Goal: Transaction & Acquisition: Purchase product/service

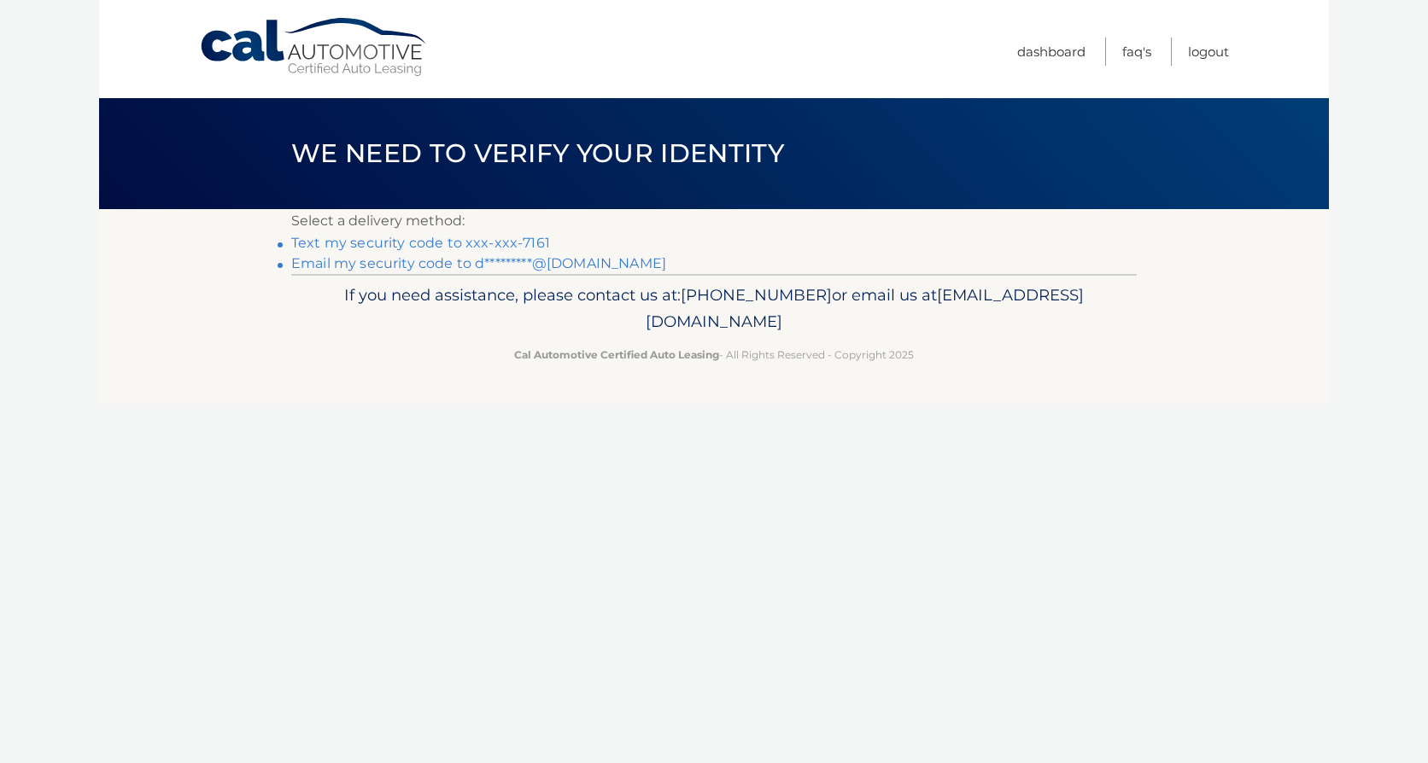
click at [522, 241] on link "Text my security code to xxx-xxx-7161" at bounding box center [420, 243] width 259 height 16
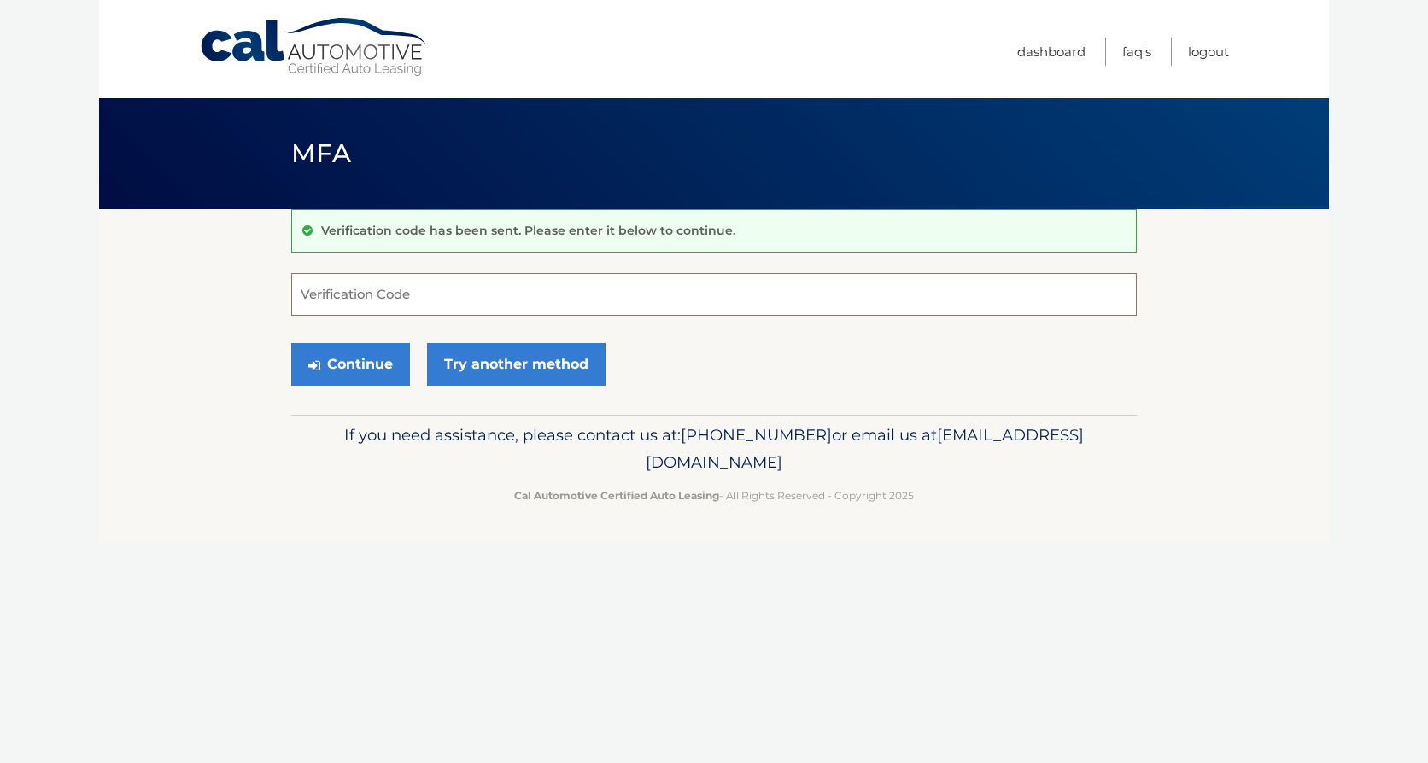
click at [446, 306] on input "Verification Code" at bounding box center [713, 294] width 845 height 43
type input "132897"
click at [388, 368] on button "Continue" at bounding box center [350, 364] width 119 height 43
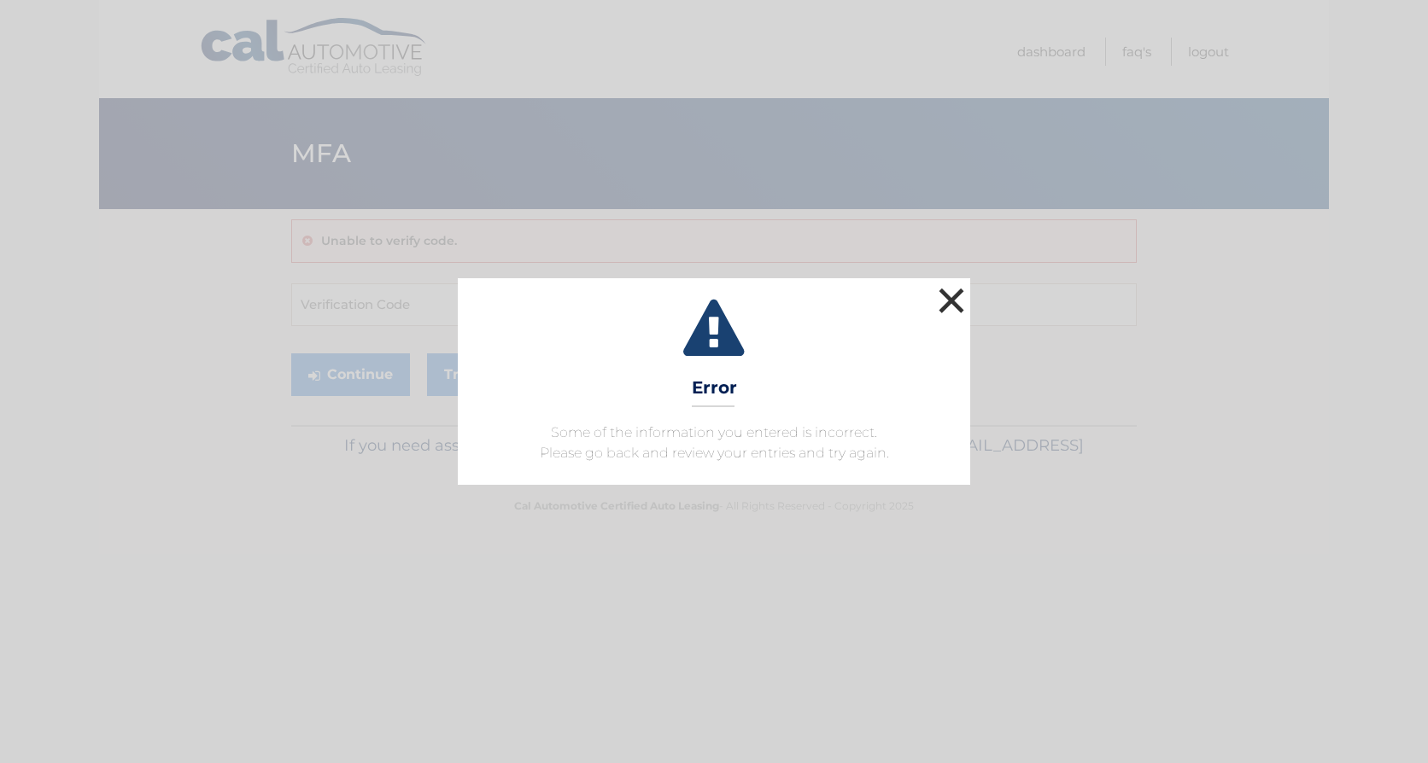
click at [947, 295] on button "×" at bounding box center [951, 300] width 34 height 34
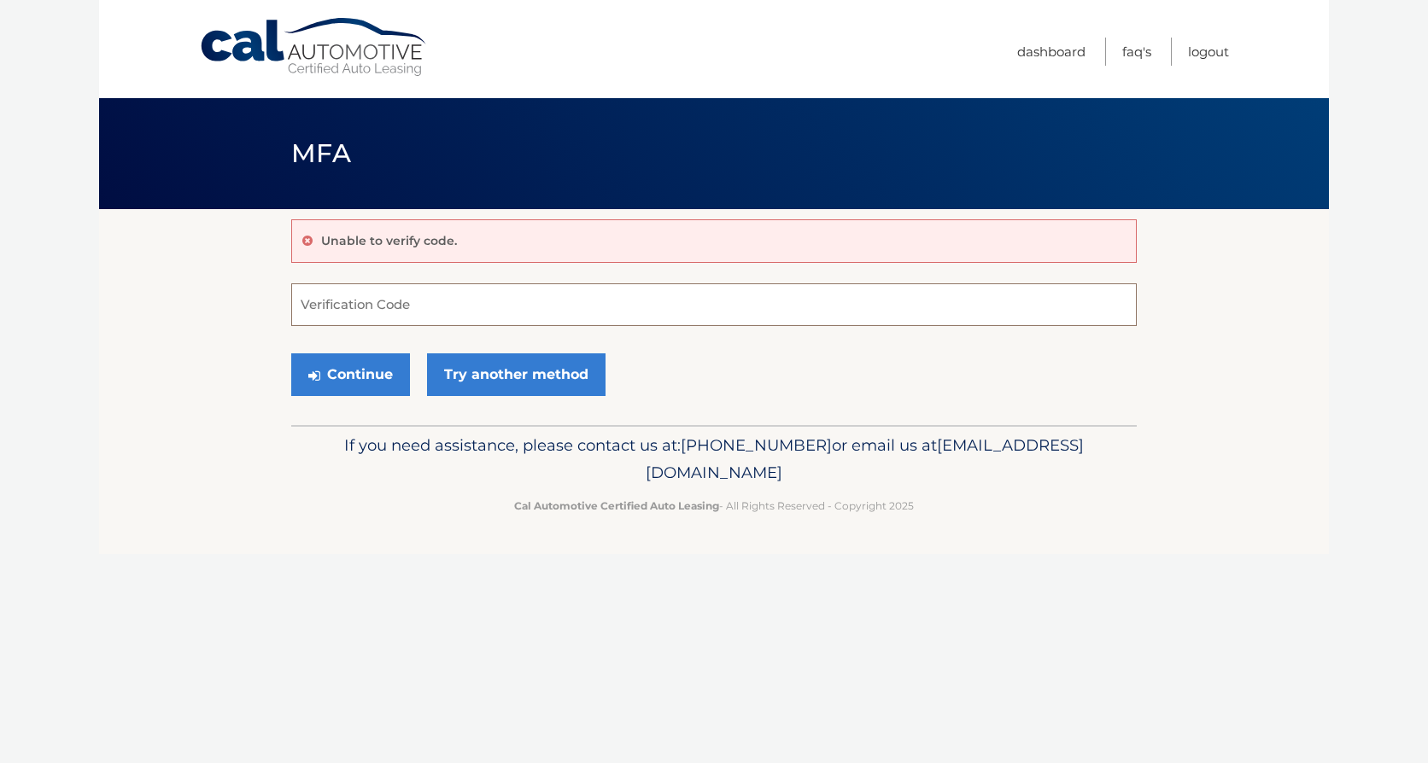
click at [947, 295] on input "Verification Code" at bounding box center [713, 304] width 845 height 43
click at [488, 289] on input "Verification Code" at bounding box center [713, 304] width 845 height 43
type input "132897"
click at [291, 353] on button "Continue" at bounding box center [350, 374] width 119 height 43
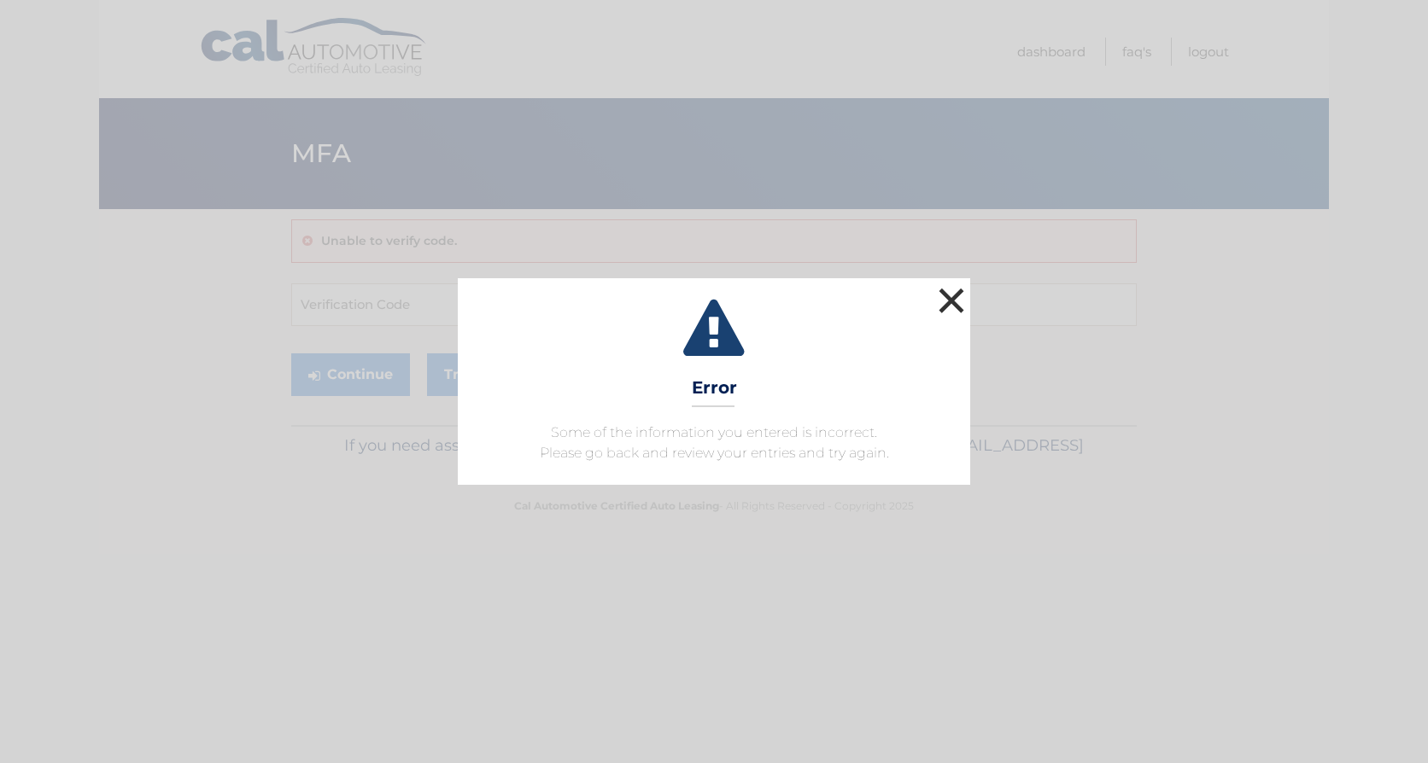
click at [962, 298] on button "×" at bounding box center [951, 300] width 34 height 34
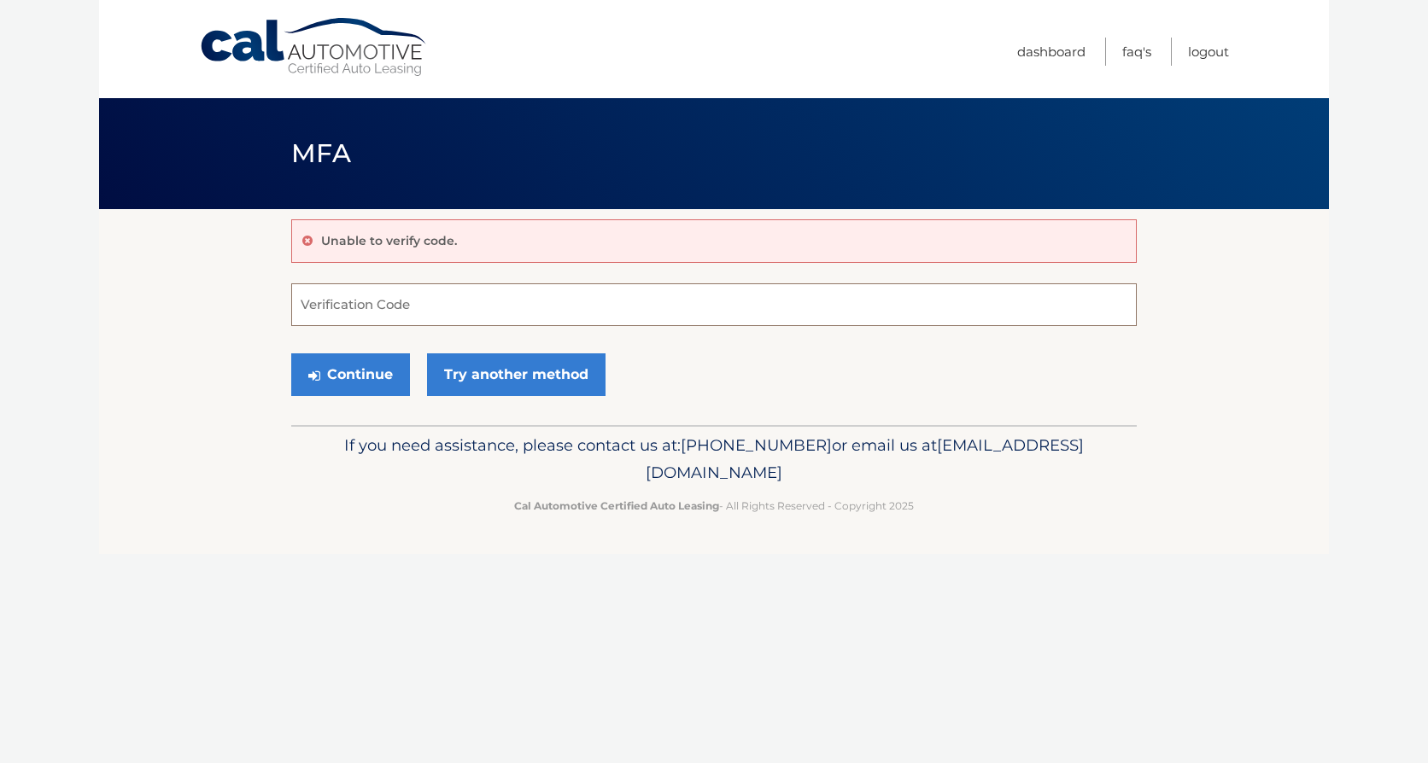
click at [962, 298] on input "Verification Code" at bounding box center [713, 304] width 845 height 43
click at [494, 372] on link "Try another method" at bounding box center [516, 374] width 178 height 43
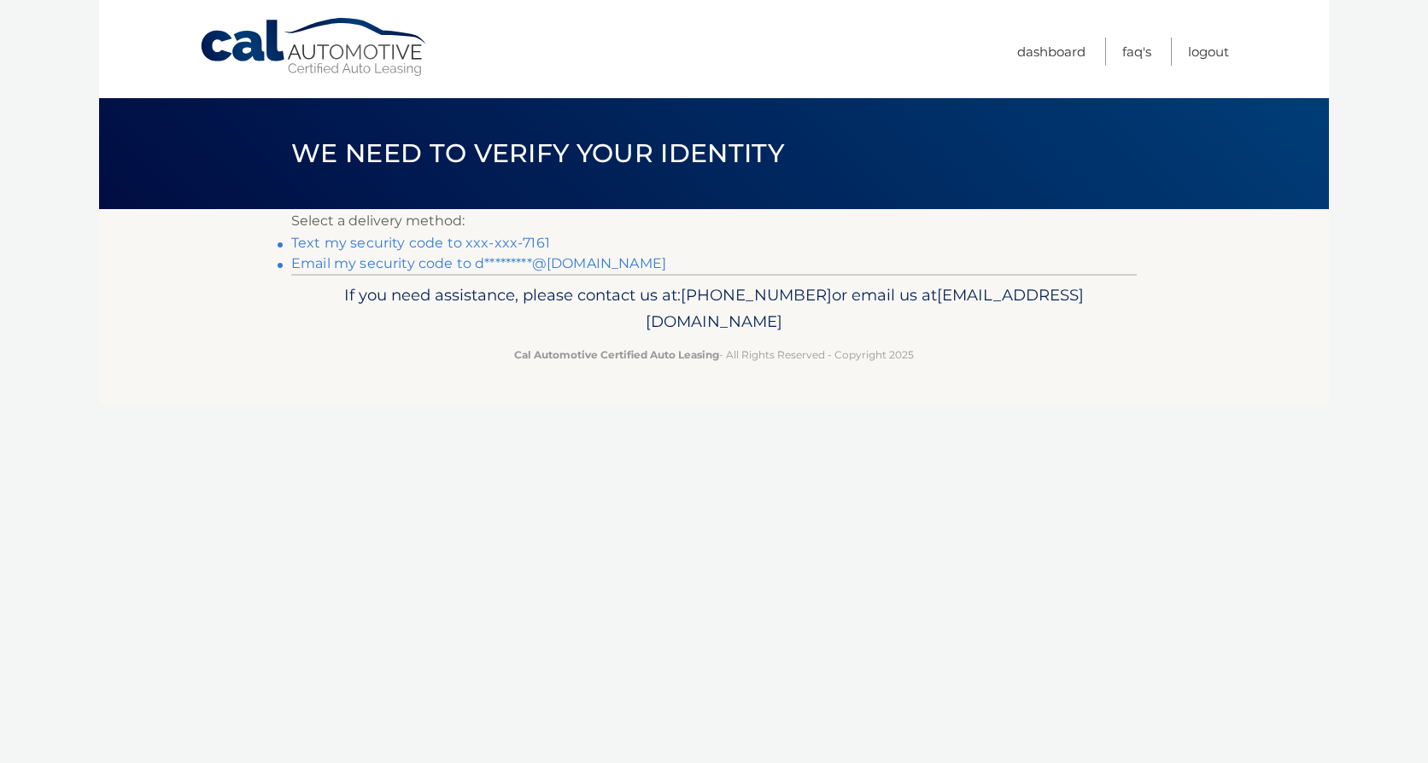
click at [425, 242] on link "Text my security code to xxx-xxx-7161" at bounding box center [420, 243] width 259 height 16
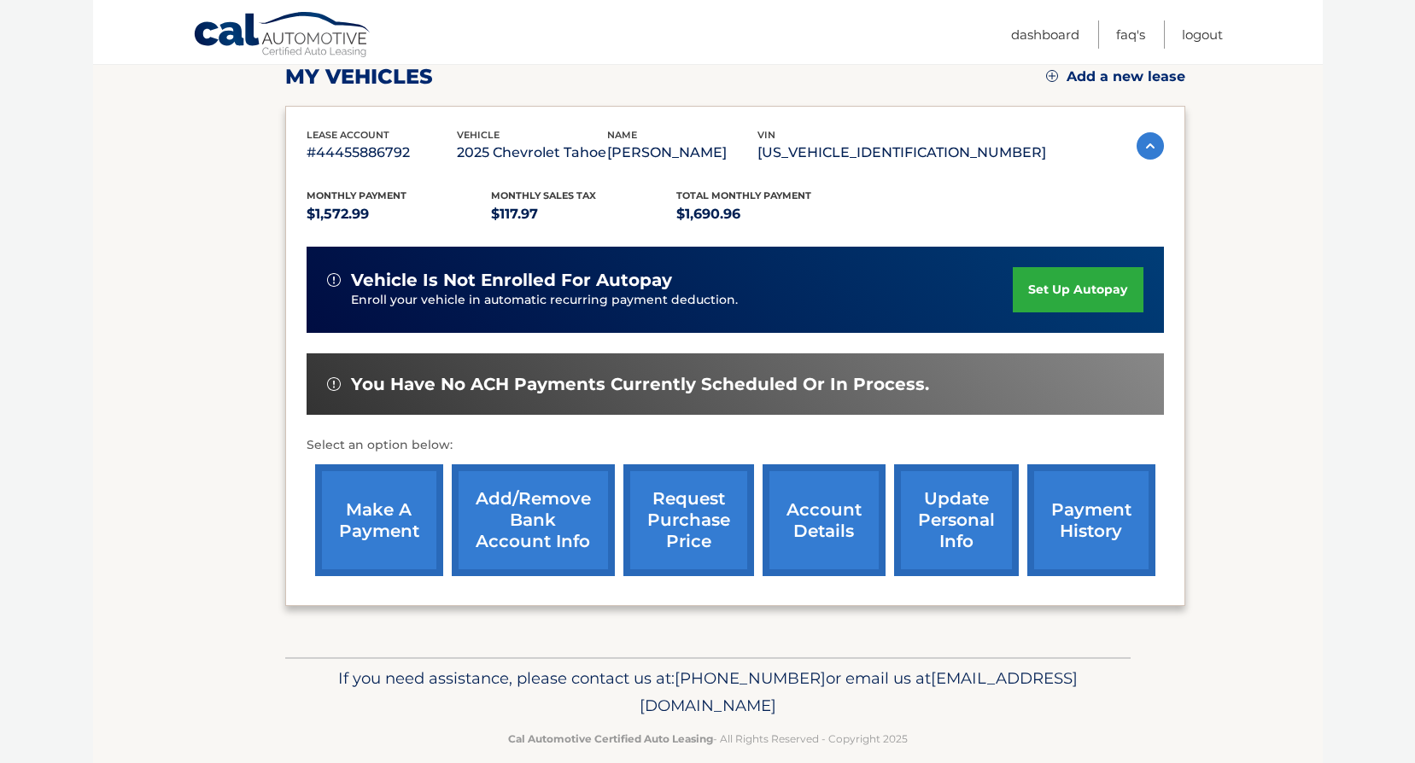
scroll to position [256, 0]
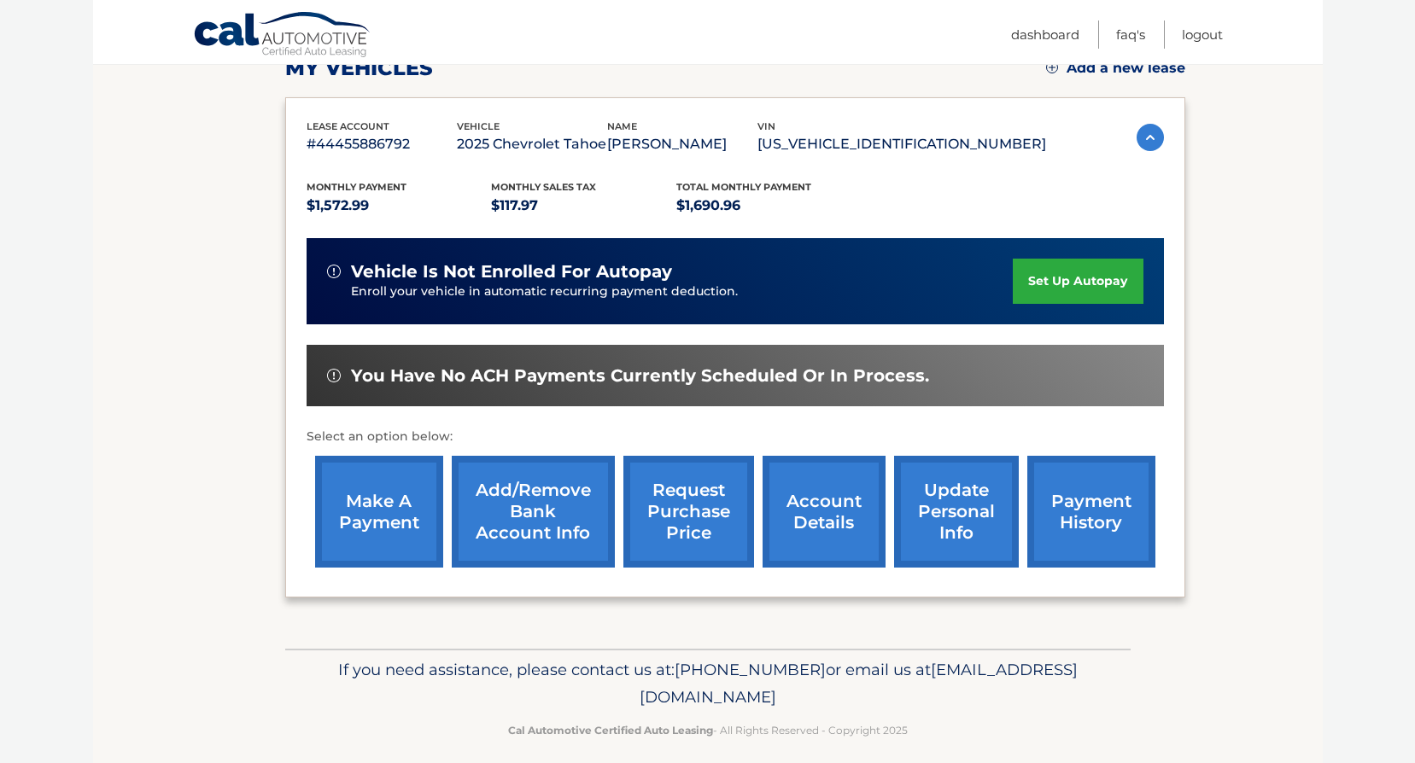
click at [383, 501] on link "make a payment" at bounding box center [379, 512] width 128 height 112
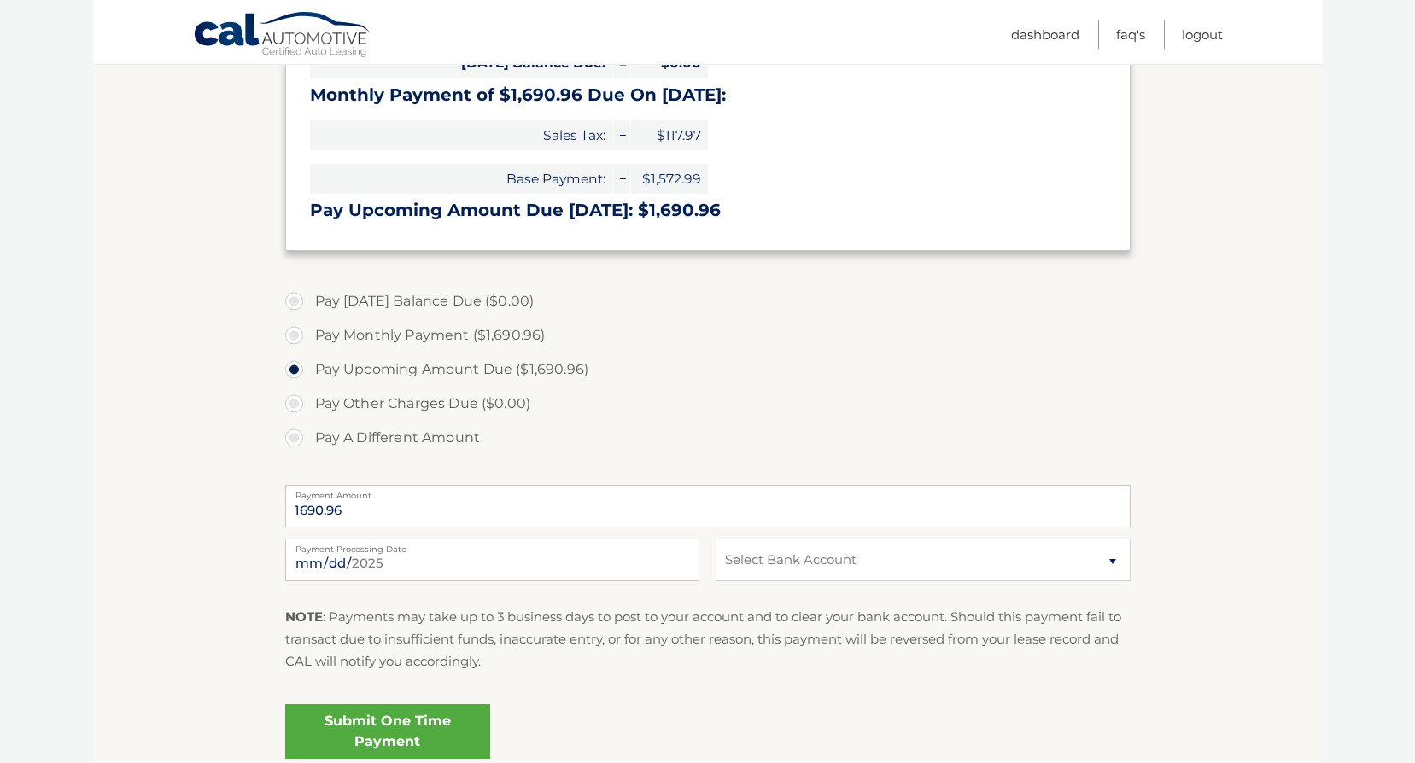
scroll to position [427, 0]
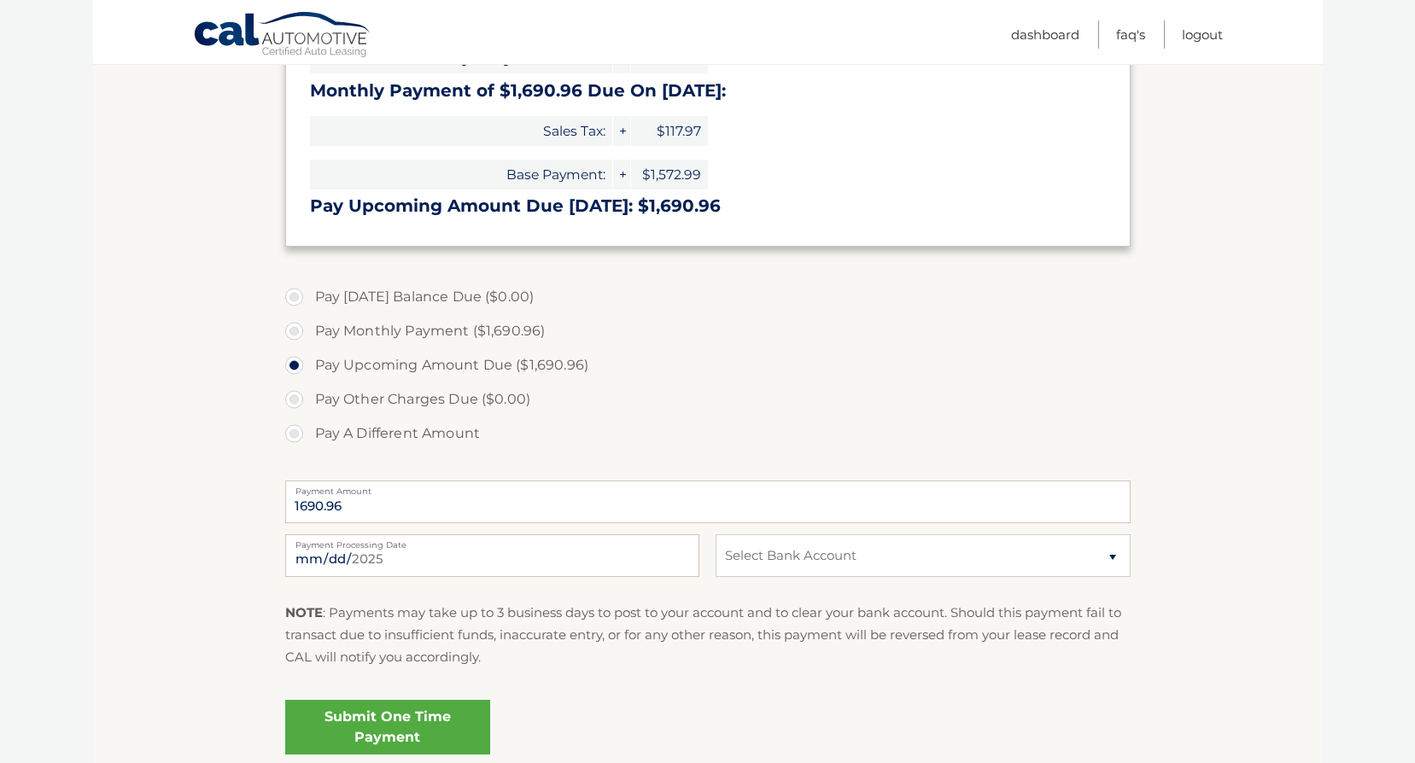
click at [441, 719] on link "Submit One Time Payment" at bounding box center [387, 727] width 205 height 55
click at [1110, 555] on select "Select Bank Account Checking TRUIST BANK *****3238 Checking TRUIST BANK *****32…" at bounding box center [923, 556] width 414 height 43
select select "ZDdmMjIzNGUtYzQ5Mi00NzIxLWExMTUtZDQxMGJlMjUyOWFk"
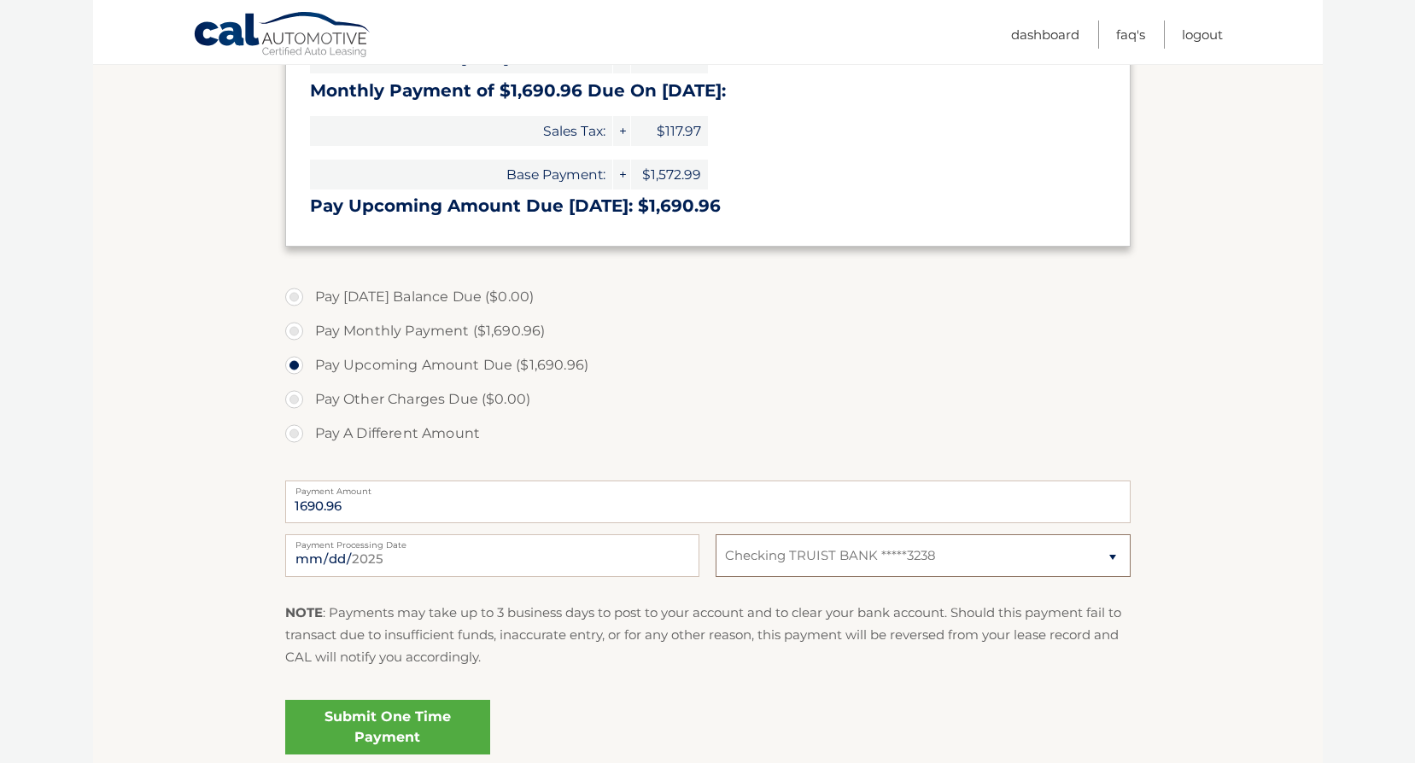
click at [716, 535] on select "Select Bank Account Checking TRUIST BANK *****3238 Checking TRUIST BANK *****32…" at bounding box center [923, 556] width 414 height 43
click at [1020, 610] on p "NOTE : Payments may take up to 3 business days to post to your account and to c…" at bounding box center [707, 635] width 845 height 67
click at [459, 719] on link "Submit One Time Payment" at bounding box center [387, 727] width 205 height 55
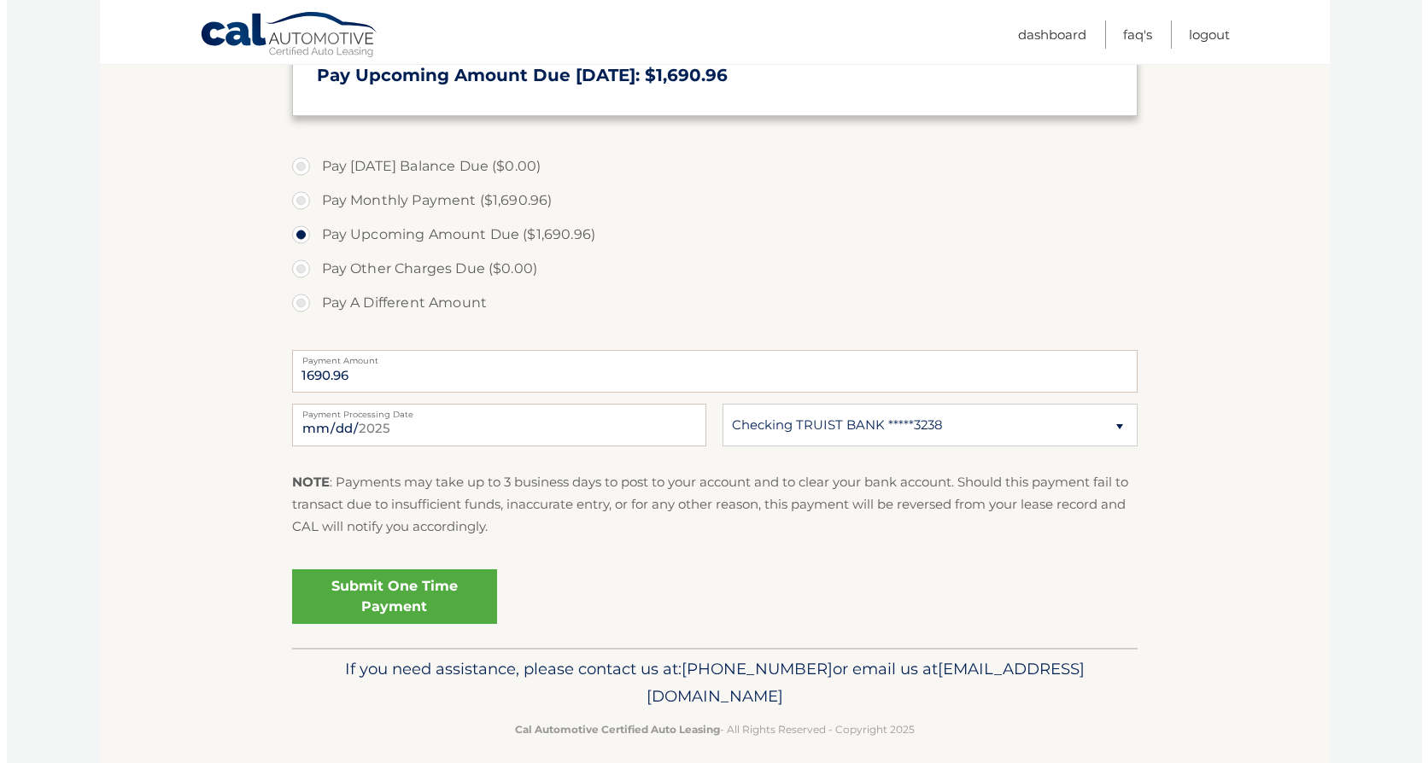
scroll to position [572, 0]
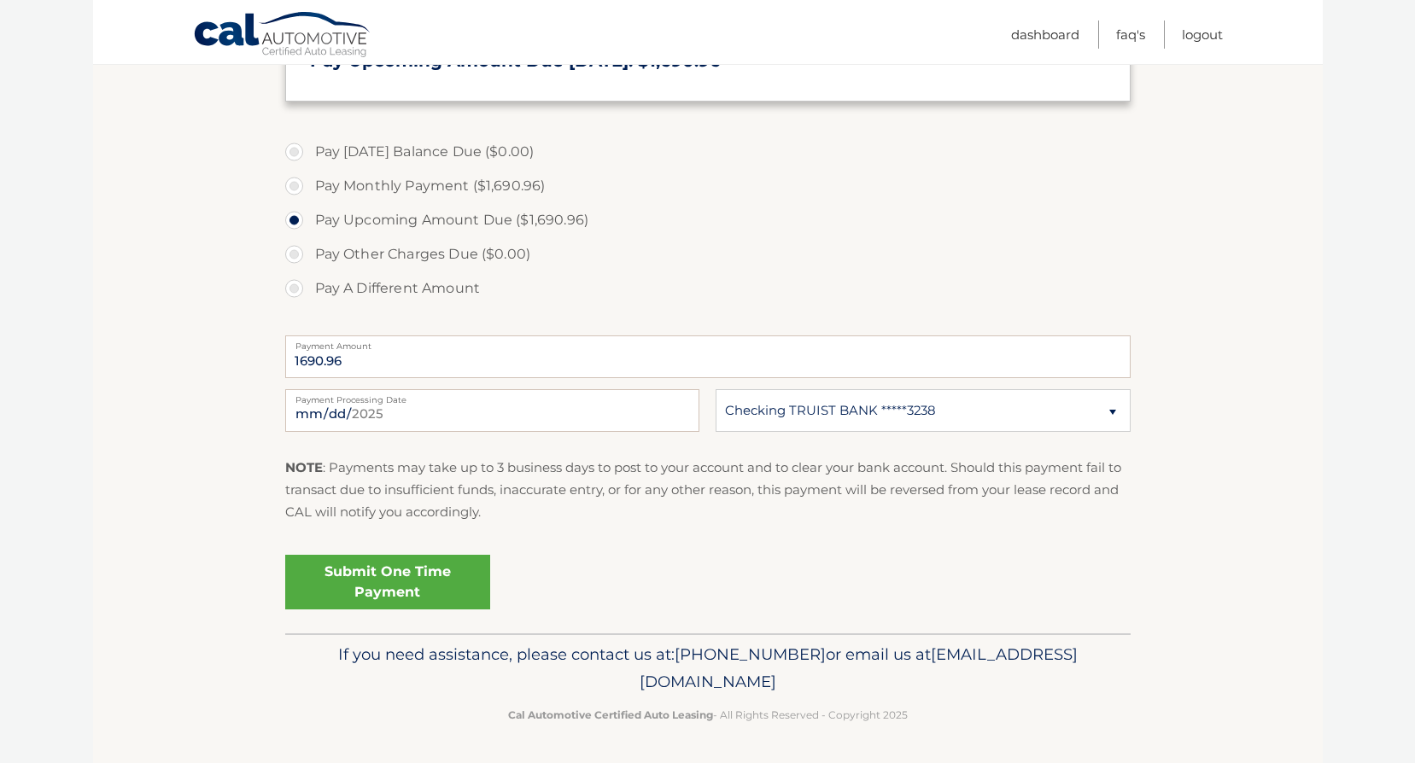
click at [441, 585] on link "Submit One Time Payment" at bounding box center [387, 582] width 205 height 55
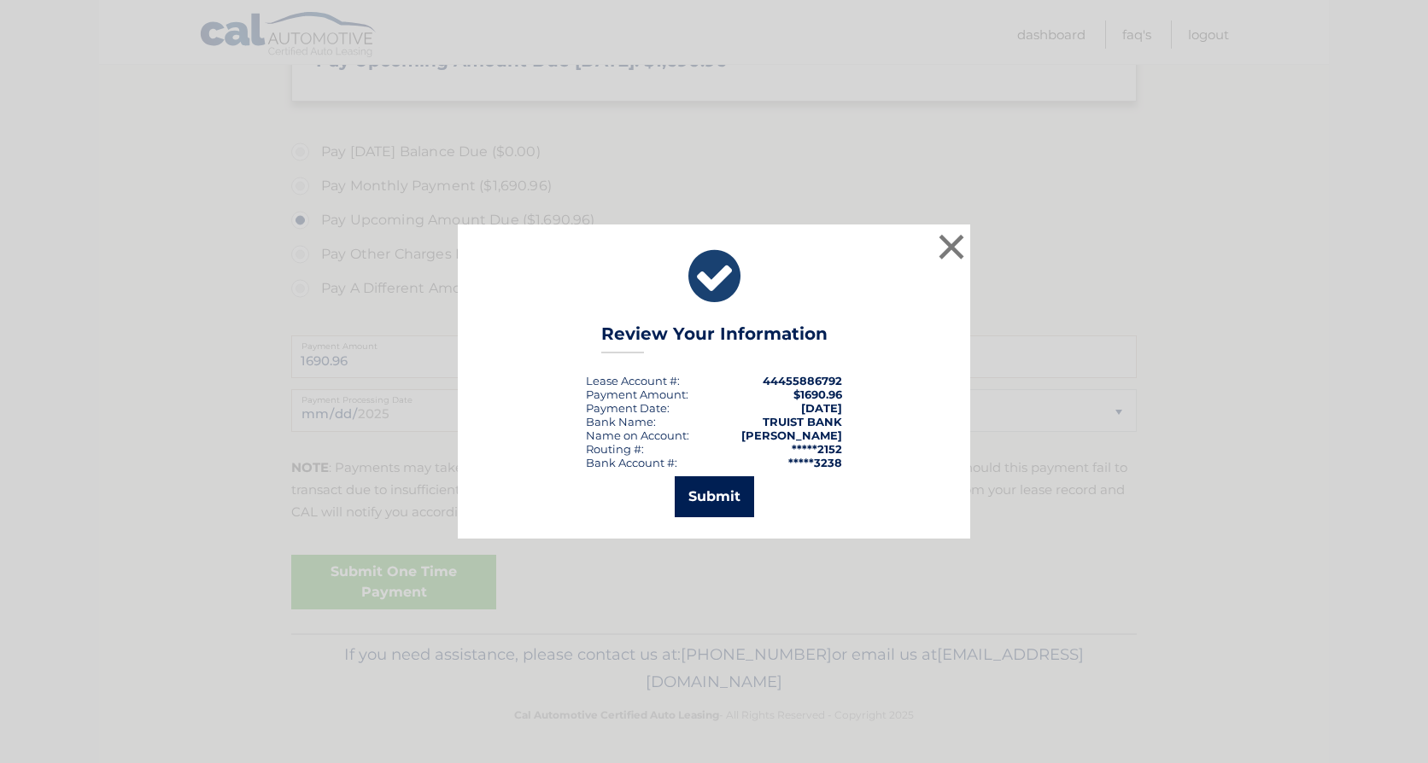
click at [728, 502] on button "Submit" at bounding box center [714, 496] width 79 height 41
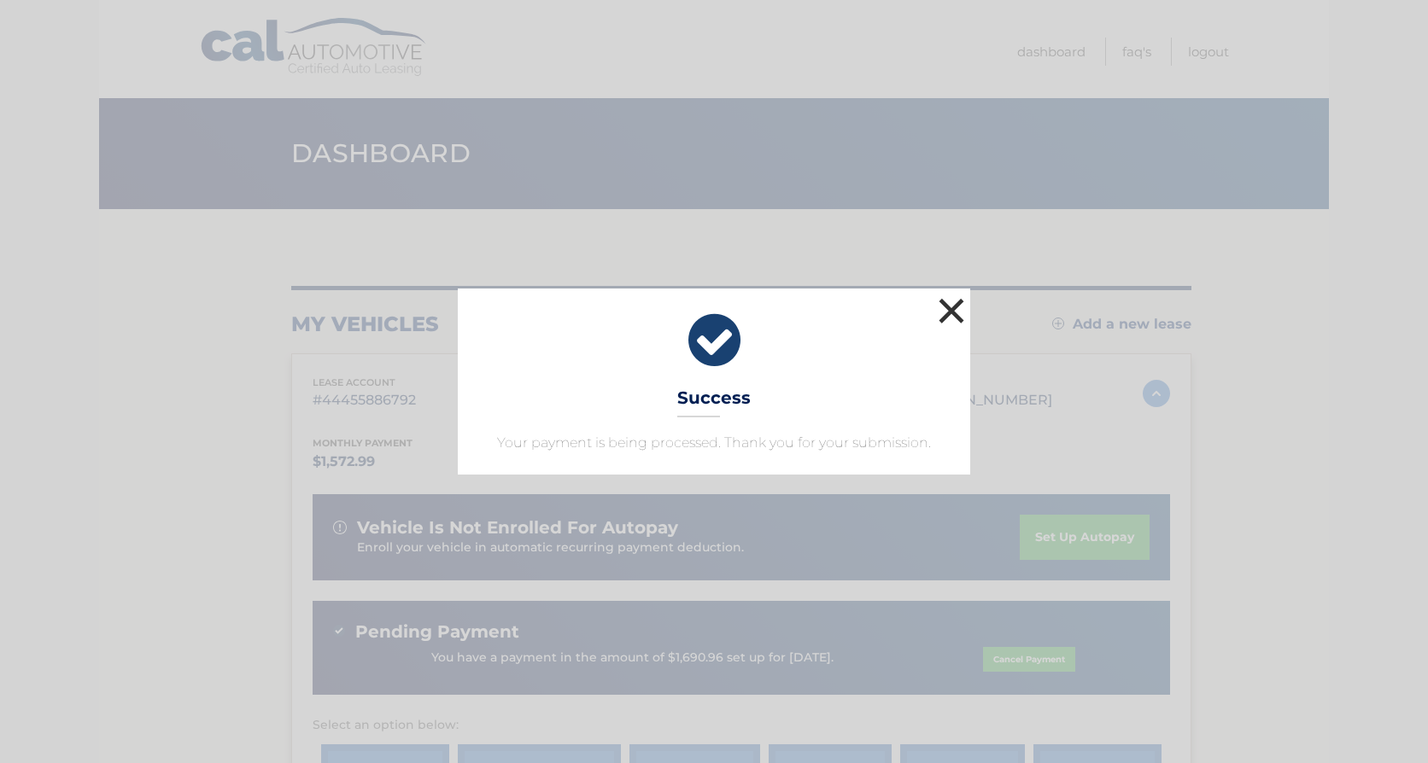
click at [949, 308] on button "×" at bounding box center [951, 311] width 34 height 34
